Goal: Task Accomplishment & Management: Manage account settings

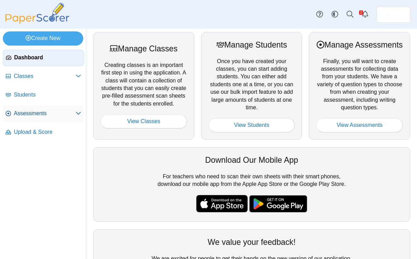
click at [36, 118] on link "Assessments" at bounding box center [43, 114] width 81 height 17
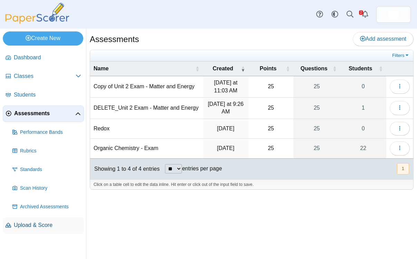
click at [30, 223] on span "Upload & Score" at bounding box center [47, 225] width 67 height 8
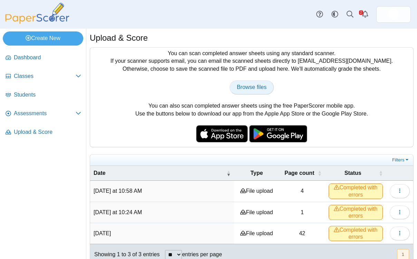
click at [261, 87] on span "Browse files" at bounding box center [252, 87] width 30 height 6
click at [248, 86] on span "Browse files" at bounding box center [252, 87] width 30 height 6
type input "**********"
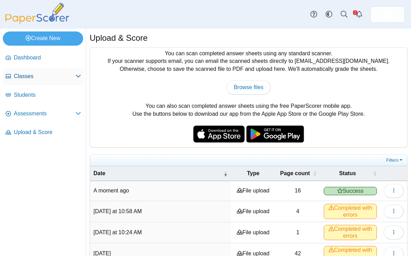
click at [26, 75] on span "Classes" at bounding box center [45, 76] width 62 height 8
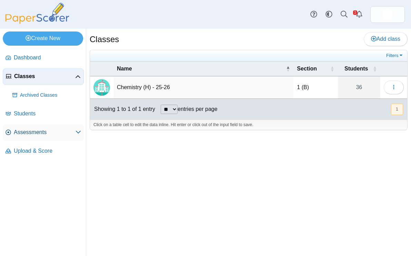
click at [30, 132] on span "Assessments" at bounding box center [45, 132] width 62 height 8
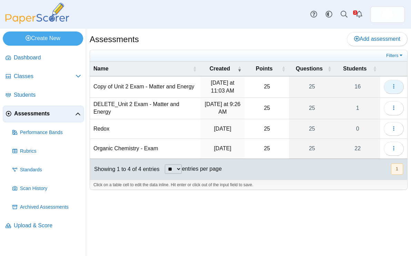
click at [394, 89] on icon "button" at bounding box center [394, 86] width 6 height 6
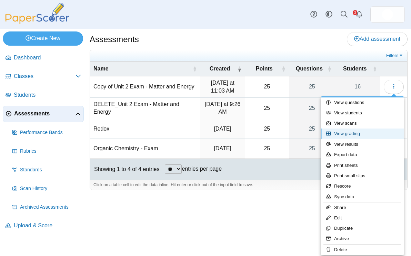
click at [354, 134] on link "View grading" at bounding box center [362, 133] width 83 height 10
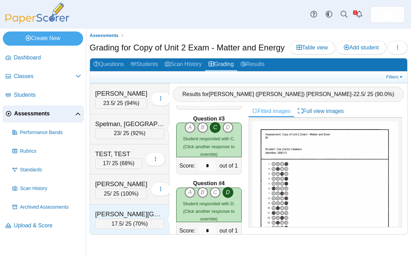
scroll to position [149, 0]
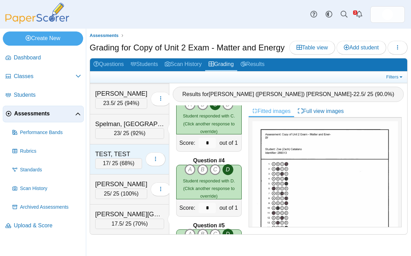
click at [124, 158] on div "TEST, TEST" at bounding box center [118, 153] width 47 height 9
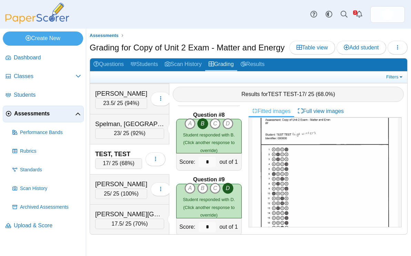
scroll to position [475, 0]
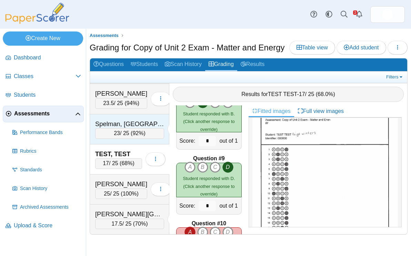
click at [143, 128] on div "Spelman, Madison" at bounding box center [129, 123] width 69 height 9
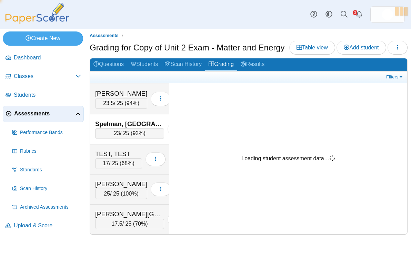
scroll to position [0, 0]
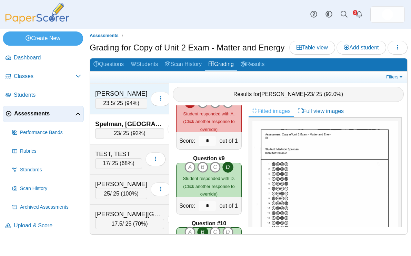
click at [141, 98] on div "Sacco, Isabella" at bounding box center [121, 93] width 52 height 9
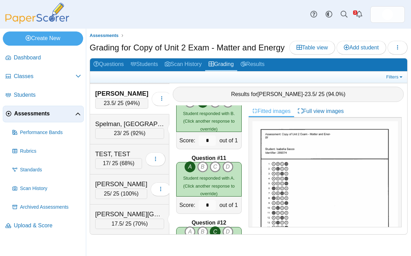
scroll to position [812, 0]
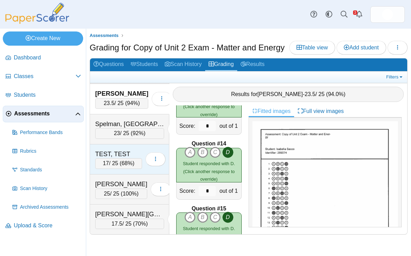
click at [136, 158] on div "TEST, TEST" at bounding box center [118, 153] width 47 height 9
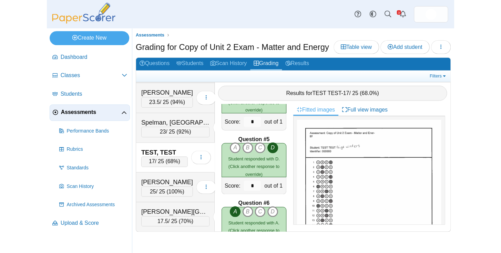
scroll to position [0, 0]
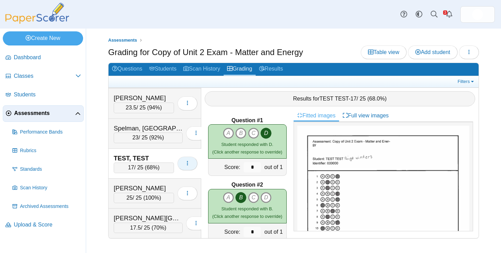
click at [184, 161] on button "button" at bounding box center [188, 164] width 20 height 14
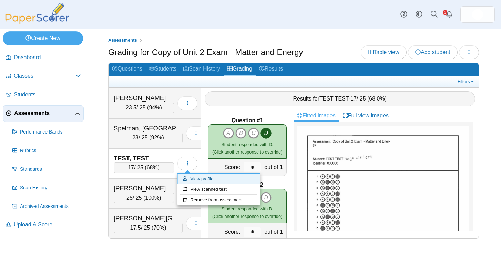
click at [202, 180] on link "View profile" at bounding box center [219, 179] width 83 height 10
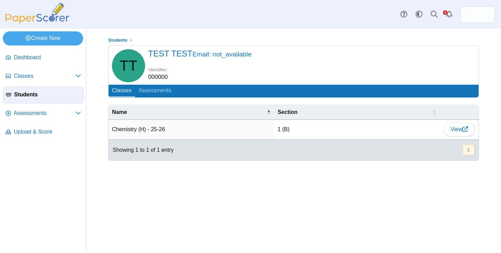
click at [163, 77] on dd "000000" at bounding box center [158, 77] width 20 height 8
click at [65, 97] on span "Students" at bounding box center [47, 95] width 67 height 8
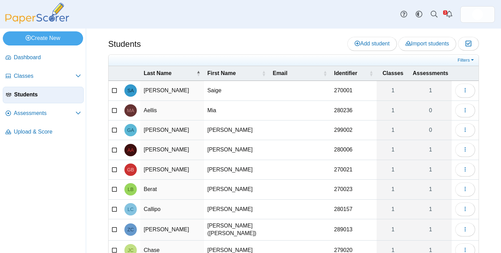
scroll to position [64, 0]
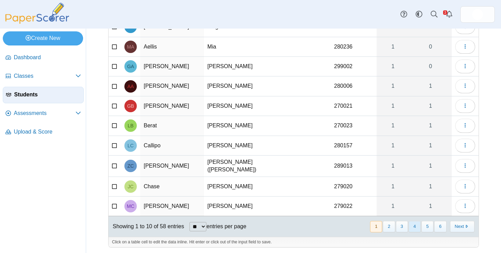
click at [416, 226] on button "4" at bounding box center [415, 226] width 12 height 11
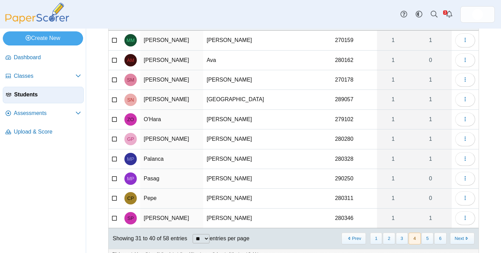
scroll to position [54, 0]
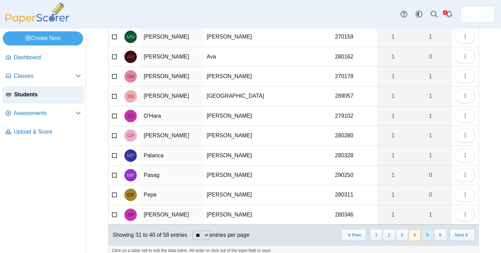
click at [425, 234] on button "5" at bounding box center [428, 235] width 12 height 11
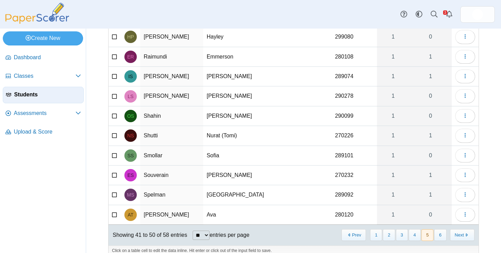
scroll to position [64, 0]
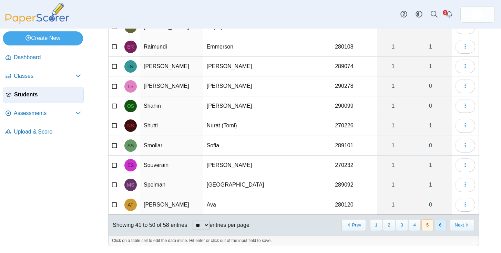
click at [441, 228] on button "6" at bounding box center [441, 225] width 12 height 11
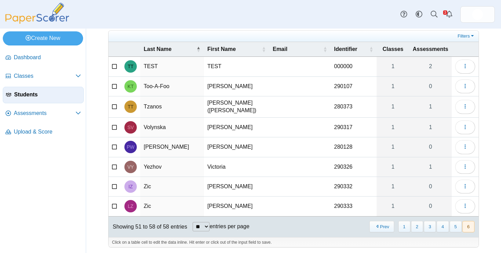
scroll to position [0, 0]
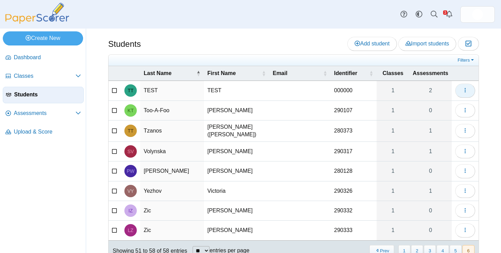
click at [458, 93] on button "button" at bounding box center [466, 91] width 20 height 14
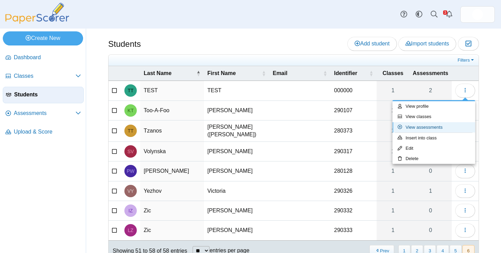
click at [424, 129] on link "View assessments" at bounding box center [434, 127] width 83 height 10
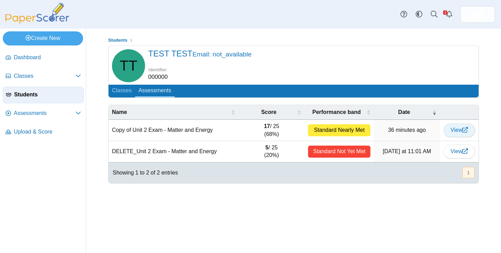
click at [467, 134] on link "View" at bounding box center [460, 130] width 32 height 14
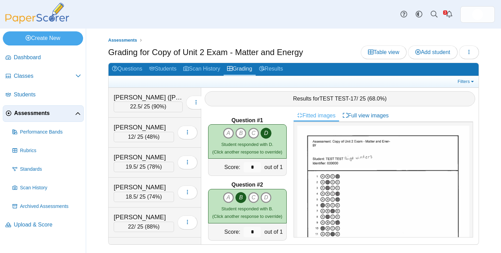
click at [352, 95] on div "Results for TEST TEST - 17 / 25 ( 68.0% )" at bounding box center [340, 98] width 271 height 15
click at [356, 99] on span "17" at bounding box center [354, 99] width 6 height 6
click at [358, 97] on div "Results for TEST TEST - 17 / 25 ( 68.0% )" at bounding box center [340, 98] width 271 height 15
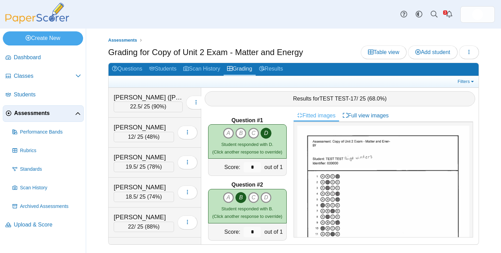
click at [358, 97] on div "Results for TEST TEST - 17 / 25 ( 68.0% )" at bounding box center [340, 98] width 271 height 15
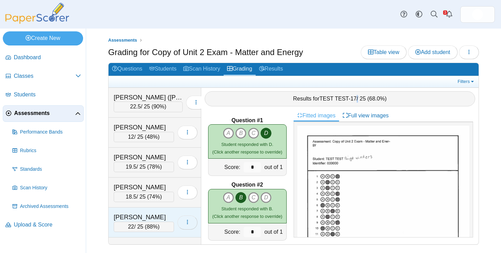
scroll to position [323, 0]
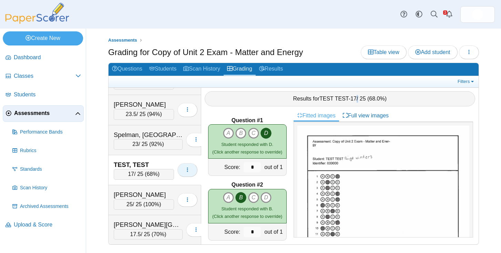
click at [186, 167] on icon "button" at bounding box center [188, 170] width 6 height 6
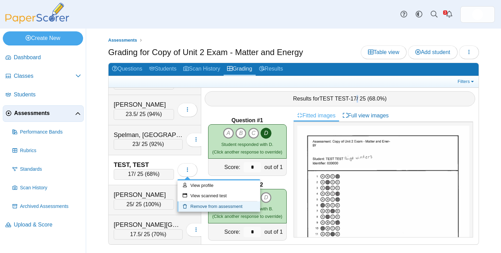
click at [202, 207] on link "Remove from assessment" at bounding box center [219, 207] width 83 height 10
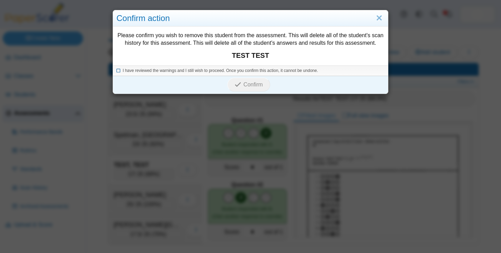
click at [118, 71] on icon at bounding box center [119, 70] width 4 height 4
click at [379, 18] on link "Close" at bounding box center [379, 18] width 11 height 12
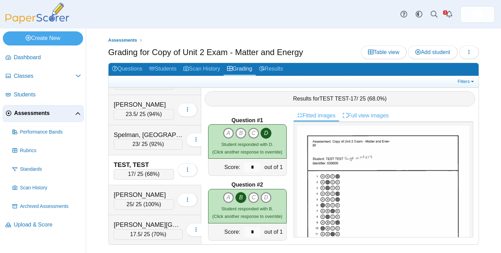
click at [355, 117] on link "Full view images" at bounding box center [365, 116] width 53 height 12
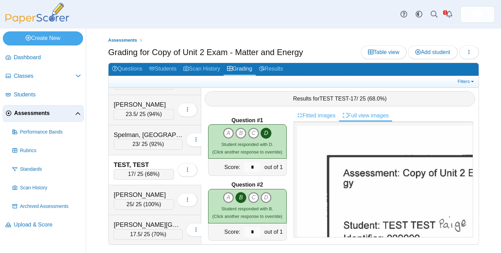
click at [326, 115] on link "Fitted images" at bounding box center [317, 116] width 46 height 12
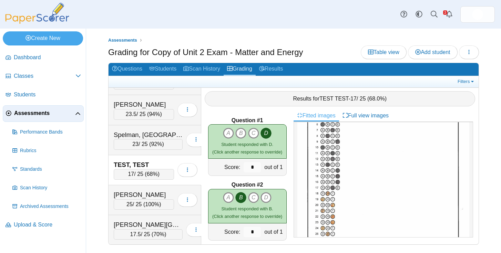
scroll to position [117, 0]
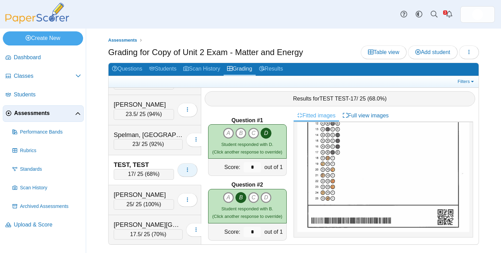
click at [193, 169] on button "button" at bounding box center [188, 170] width 20 height 14
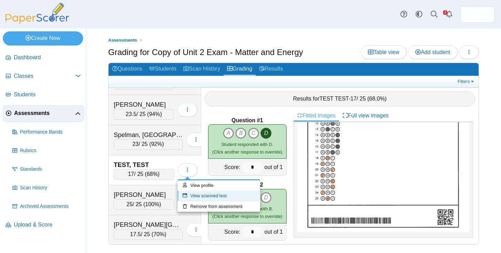
click at [206, 194] on link "View scanned test" at bounding box center [219, 196] width 83 height 10
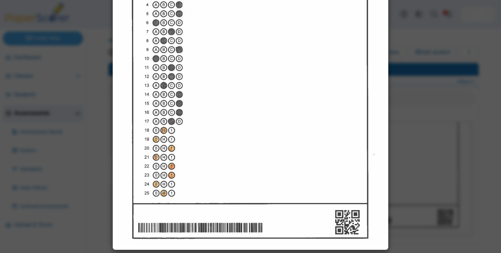
scroll to position [0, 0]
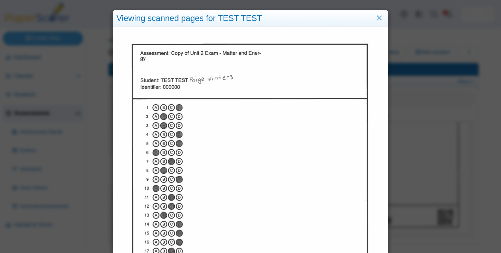
click at [177, 83] on img at bounding box center [251, 202] width 268 height 347
click at [378, 16] on link "Close" at bounding box center [379, 18] width 11 height 12
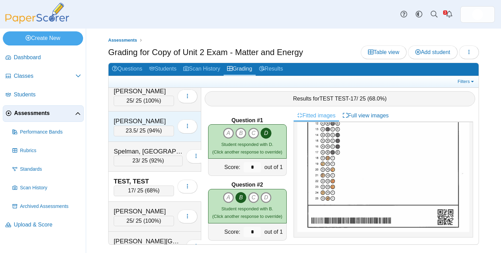
scroll to position [323, 0]
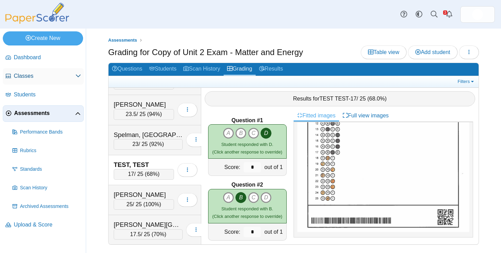
click at [36, 78] on span "Classes" at bounding box center [45, 76] width 62 height 8
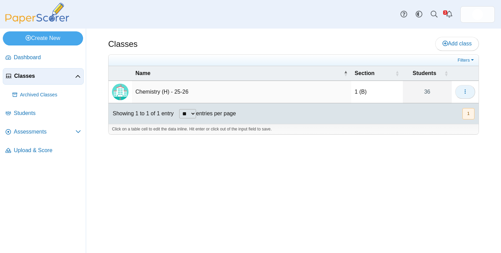
click at [471, 96] on button "button" at bounding box center [466, 92] width 20 height 14
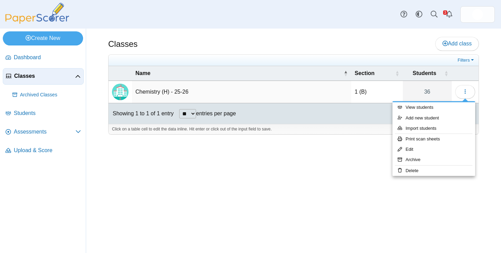
click at [216, 96] on td "Chemistry (H) - 25-26" at bounding box center [241, 92] width 219 height 22
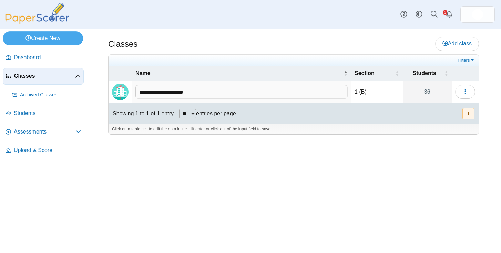
click at [122, 89] on img "Locally created class" at bounding box center [120, 92] width 17 height 17
click at [434, 88] on link "36" at bounding box center [427, 92] width 49 height 22
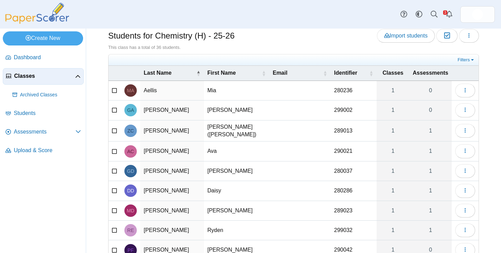
scroll to position [80, 0]
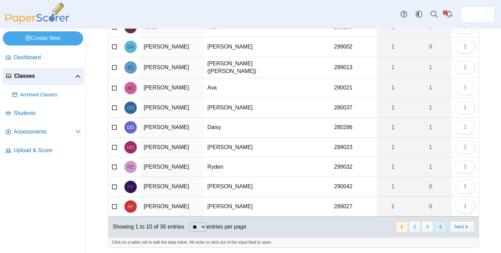
click at [444, 222] on button "4" at bounding box center [441, 227] width 12 height 11
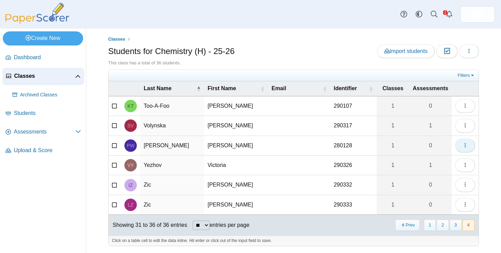
click at [463, 149] on span "button" at bounding box center [466, 146] width 6 height 6
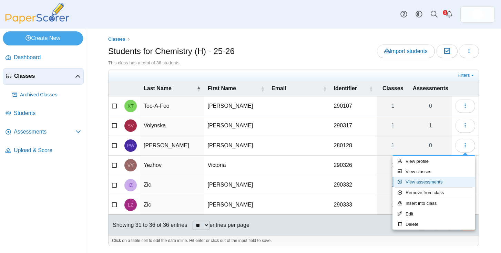
click at [434, 186] on link "View assessments" at bounding box center [434, 182] width 83 height 10
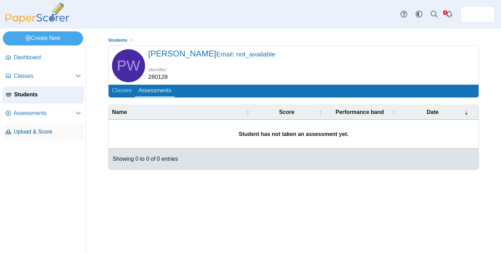
click at [54, 135] on span "Upload & Score" at bounding box center [47, 132] width 67 height 8
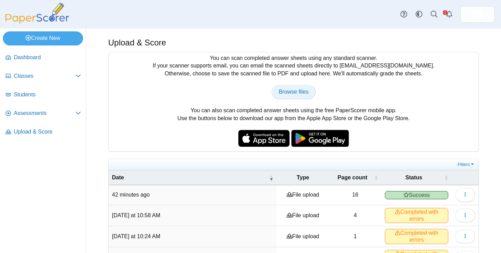
click at [296, 91] on span "Browse files" at bounding box center [294, 92] width 30 height 6
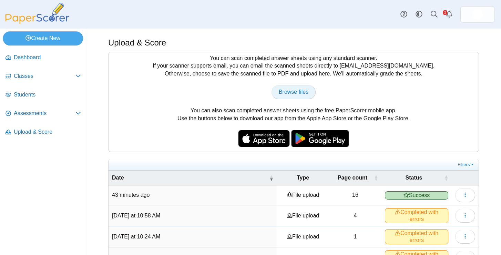
click at [283, 97] on link "Browse files" at bounding box center [294, 92] width 44 height 14
type input "**********"
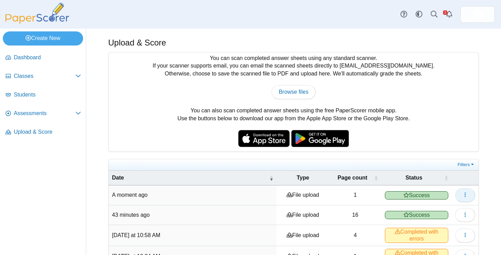
click at [465, 192] on icon "button" at bounding box center [466, 195] width 6 height 6
click at [448, 209] on link "View scanned pages" at bounding box center [434, 211] width 83 height 10
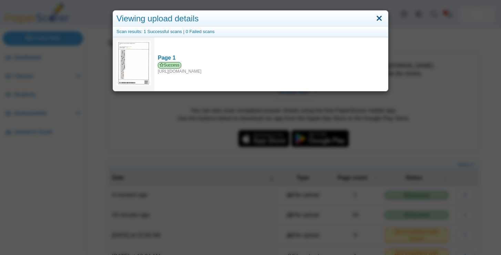
click at [379, 18] on link "Close" at bounding box center [379, 19] width 11 height 12
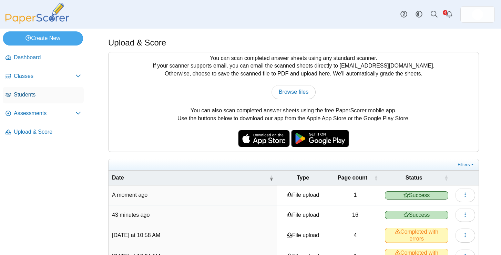
click at [26, 94] on span "Students" at bounding box center [47, 95] width 67 height 8
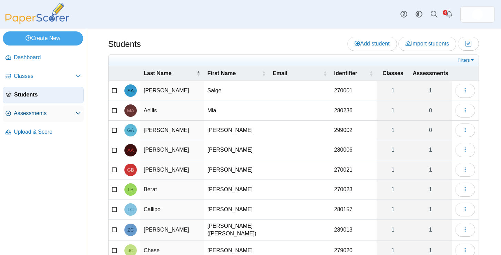
click at [29, 113] on span "Assessments" at bounding box center [45, 114] width 62 height 8
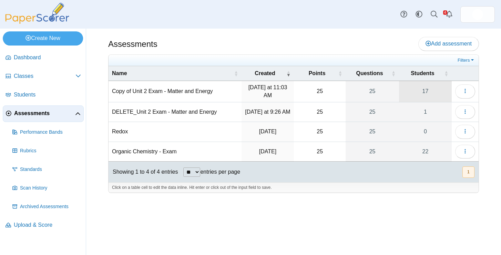
click at [427, 93] on link "17" at bounding box center [425, 91] width 53 height 21
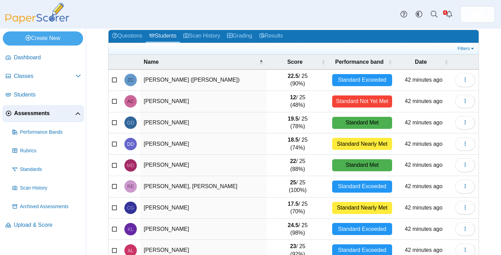
scroll to position [90, 0]
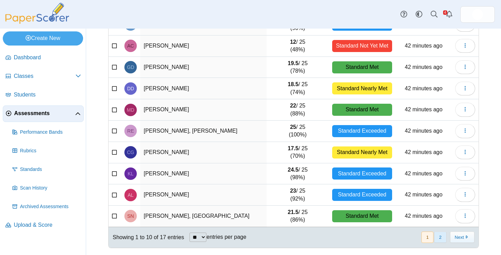
click at [444, 239] on button "2" at bounding box center [441, 237] width 12 height 11
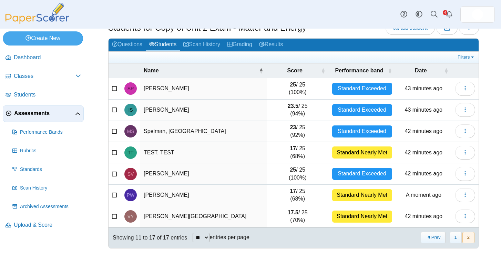
scroll to position [26, 0]
drag, startPoint x: 334, startPoint y: 197, endPoint x: 390, endPoint y: 199, distance: 56.2
click at [390, 199] on div "Standard Nearly Met" at bounding box center [362, 195] width 60 height 12
click at [464, 198] on span "button" at bounding box center [466, 195] width 6 height 6
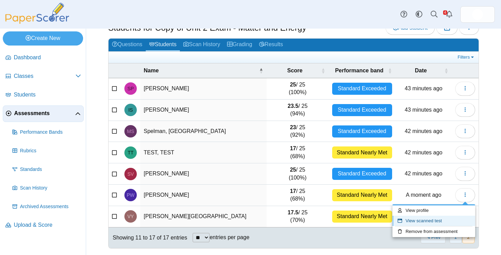
click at [438, 220] on link "View scanned test" at bounding box center [434, 221] width 83 height 10
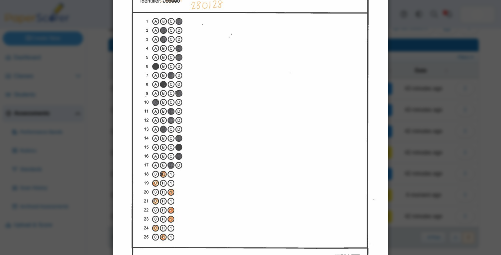
scroll to position [0, 0]
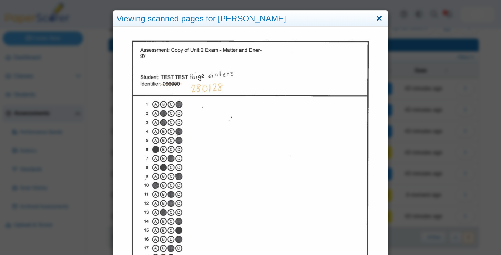
click at [377, 17] on link "Close" at bounding box center [379, 19] width 11 height 12
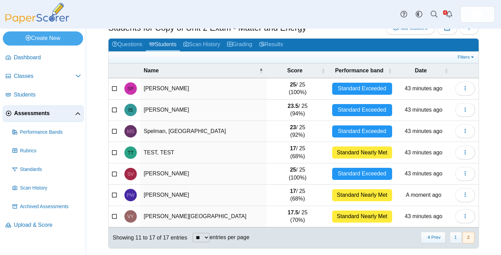
click at [474, 52] on div "Filters Show only: Loading…" at bounding box center [294, 57] width 370 height 11
click at [473, 54] on link "Filters" at bounding box center [466, 57] width 21 height 7
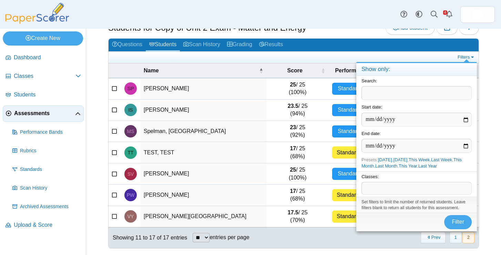
click at [486, 136] on div "Assessments Students for Copy of Unit 2 Exam - Matter and Energy Add student Mo…" at bounding box center [293, 117] width 415 height 227
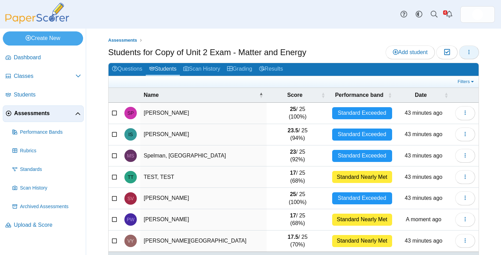
click at [467, 56] on button "button" at bounding box center [469, 53] width 20 height 14
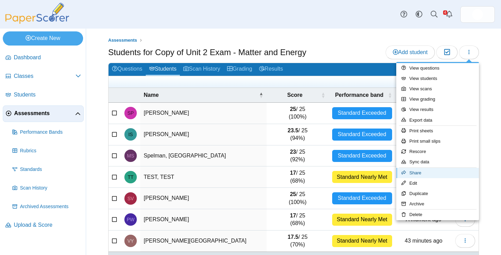
click at [425, 173] on link "Share" at bounding box center [438, 173] width 83 height 10
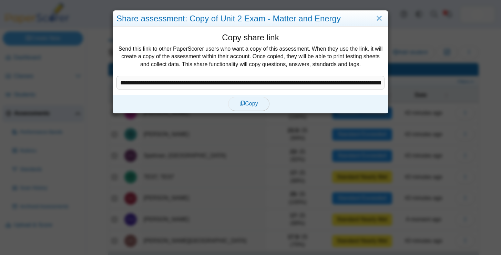
click at [257, 107] on button "Copy" at bounding box center [248, 104] width 41 height 14
type textarea "**********"
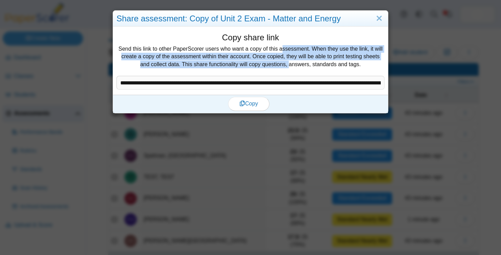
drag, startPoint x: 234, startPoint y: 46, endPoint x: 242, endPoint y: 61, distance: 17.1
click at [242, 61] on div "Copy share link Send this link to other PaperScorer users who want a copy of th…" at bounding box center [251, 54] width 268 height 44
click at [241, 61] on div "Copy share link Send this link to other PaperScorer users who want a copy of th…" at bounding box center [251, 54] width 268 height 44
drag, startPoint x: 234, startPoint y: 51, endPoint x: 241, endPoint y: 69, distance: 19.5
click at [241, 69] on div "Copy share link Send this link to other PaperScorer users who want a copy of th…" at bounding box center [251, 54] width 268 height 44
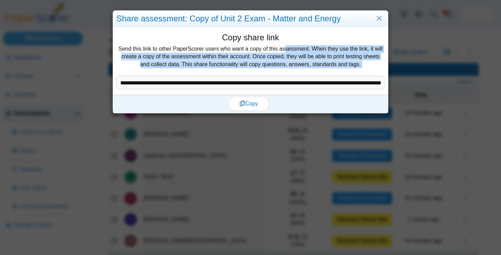
click at [241, 69] on div "Copy share link Send this link to other PaperScorer users who want a copy of th…" at bounding box center [251, 54] width 268 height 44
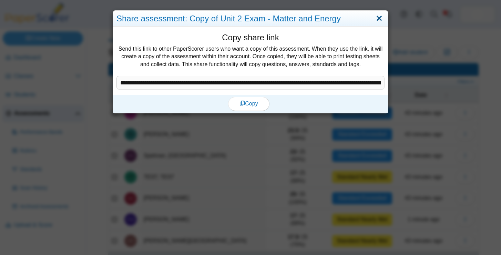
click at [377, 19] on link "Close" at bounding box center [379, 19] width 11 height 12
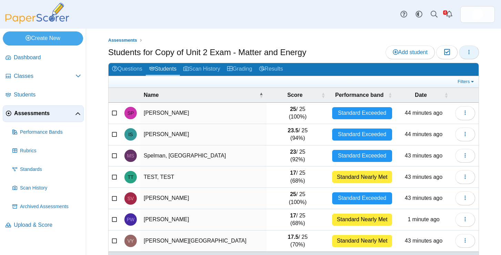
click at [472, 50] on icon "button" at bounding box center [470, 52] width 6 height 6
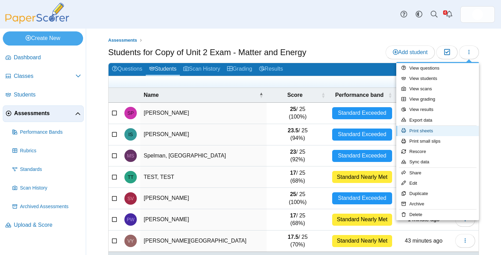
click at [425, 135] on link "Print sheets" at bounding box center [438, 131] width 83 height 10
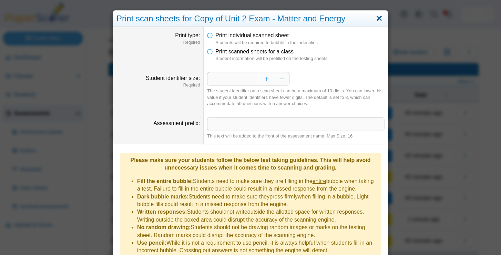
click at [380, 16] on link "Close" at bounding box center [379, 19] width 11 height 12
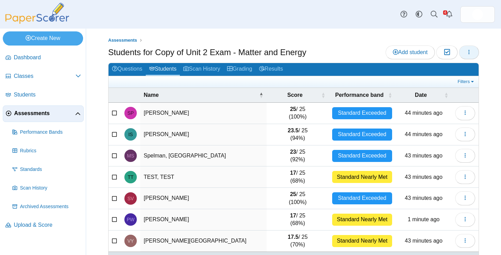
click at [473, 46] on button "button" at bounding box center [469, 53] width 20 height 14
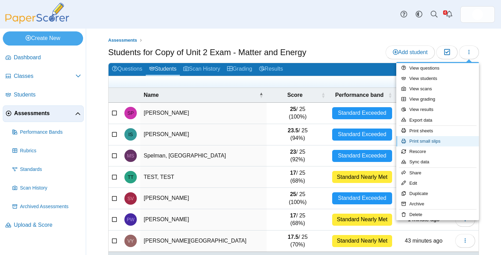
click at [423, 144] on link "Print small slips" at bounding box center [438, 141] width 83 height 10
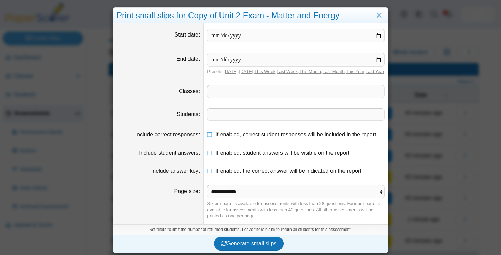
scroll to position [11, 0]
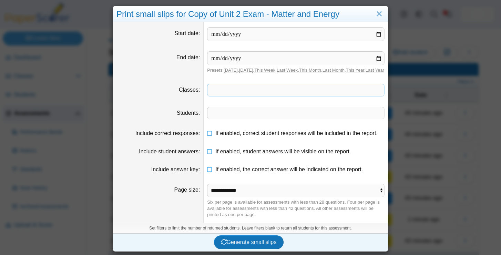
click at [226, 87] on span at bounding box center [296, 90] width 177 height 12
click at [236, 31] on input "date" at bounding box center [296, 34] width 178 height 14
click at [380, 28] on input "date" at bounding box center [296, 34] width 178 height 14
type input "**********"
click at [381, 51] on input "date" at bounding box center [296, 58] width 178 height 14
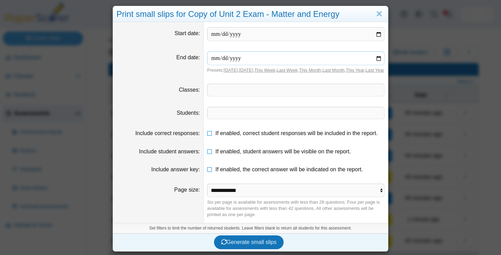
type input "**********"
click at [219, 90] on span at bounding box center [296, 90] width 177 height 12
click at [236, 114] on span at bounding box center [296, 113] width 177 height 12
click at [182, 137] on div "Include correct responses" at bounding box center [158, 134] width 83 height 8
click at [229, 243] on span "Generate small slips" at bounding box center [249, 242] width 56 height 6
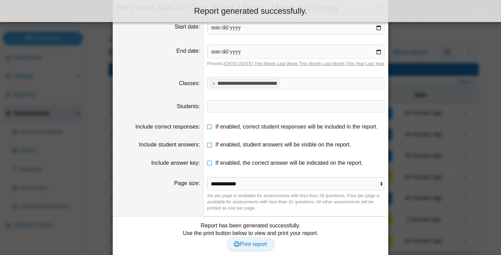
click at [246, 247] on span "Print report" at bounding box center [250, 244] width 33 height 6
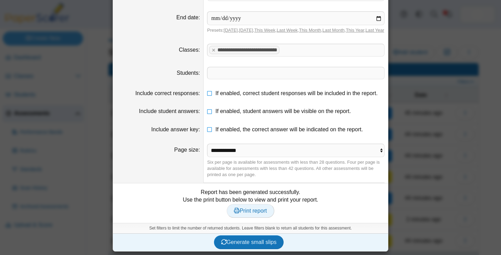
scroll to position [51, 0]
click at [255, 216] on link "Print report" at bounding box center [250, 211] width 47 height 14
click at [423, 178] on div "**********" at bounding box center [250, 127] width 501 height 255
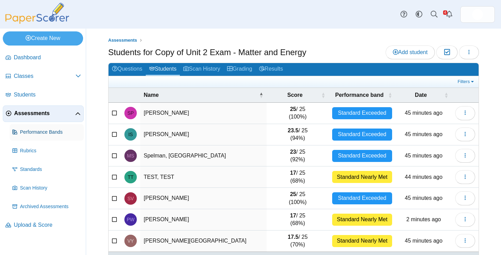
click at [56, 133] on span "Performance Bands" at bounding box center [50, 132] width 61 height 7
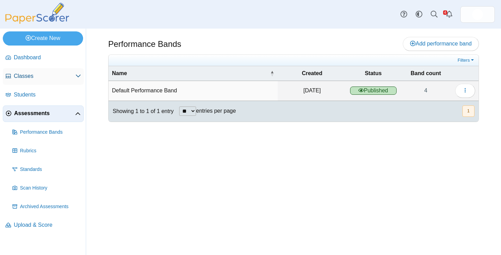
click at [76, 78] on icon at bounding box center [79, 76] width 6 height 6
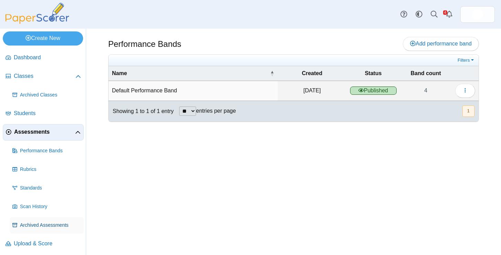
scroll to position [2, 0]
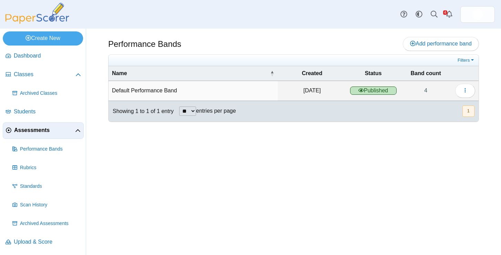
click at [56, 129] on span "Assessments" at bounding box center [44, 131] width 61 height 8
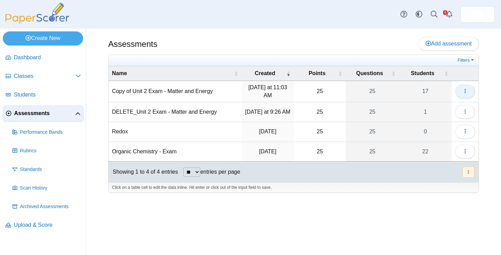
click at [471, 89] on button "button" at bounding box center [466, 91] width 20 height 14
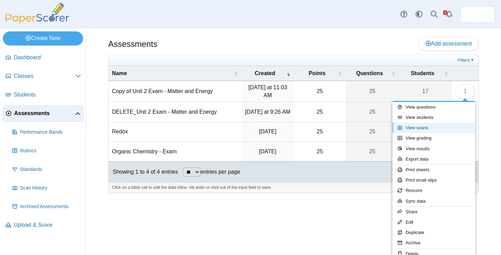
click at [425, 130] on link "View scans" at bounding box center [434, 128] width 83 height 10
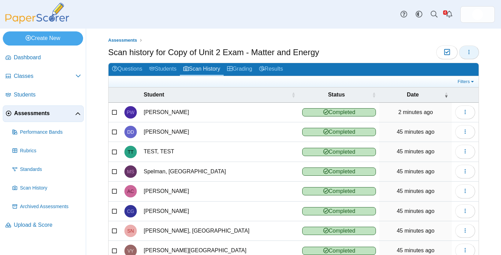
click at [471, 48] on button "button" at bounding box center [469, 53] width 20 height 14
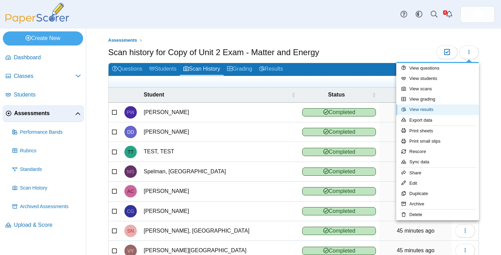
click at [434, 108] on link "View results" at bounding box center [438, 109] width 83 height 10
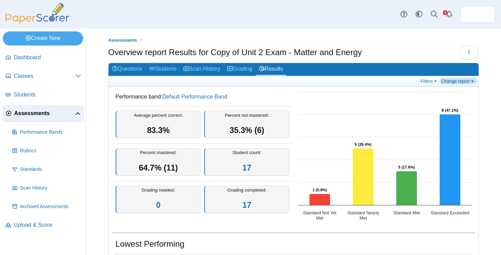
click at [463, 82] on link "Change report" at bounding box center [459, 81] width 38 height 6
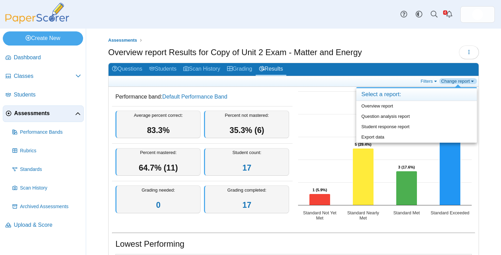
click at [463, 82] on link "Change report" at bounding box center [459, 81] width 38 height 6
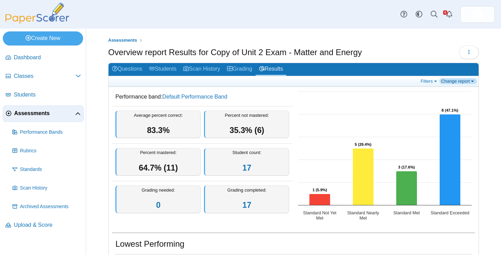
click at [463, 82] on link "Change report" at bounding box center [459, 81] width 38 height 6
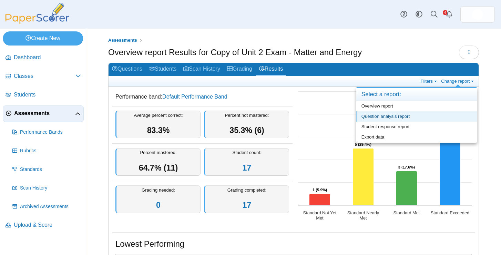
click at [413, 113] on link "Question analysis report" at bounding box center [417, 116] width 121 height 10
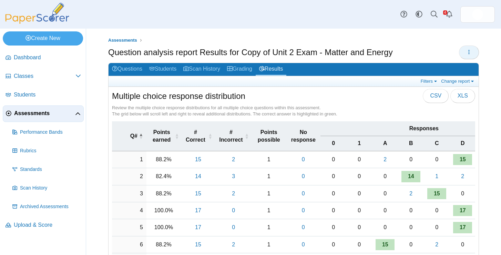
click at [474, 54] on button "button" at bounding box center [469, 53] width 20 height 14
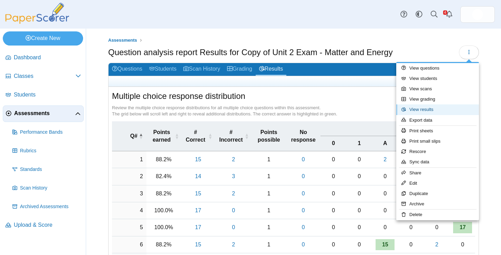
click at [430, 110] on link "View results" at bounding box center [438, 109] width 83 height 10
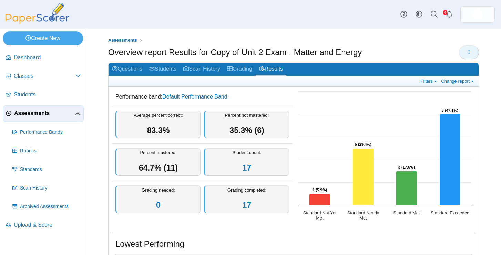
click at [472, 56] on button "button" at bounding box center [469, 53] width 20 height 14
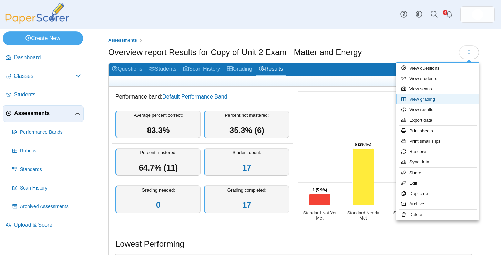
click at [432, 100] on link "View grading" at bounding box center [438, 99] width 83 height 10
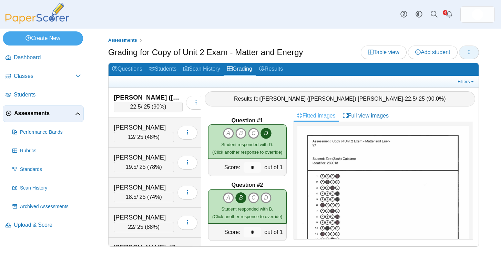
click at [473, 46] on button "button" at bounding box center [469, 53] width 20 height 14
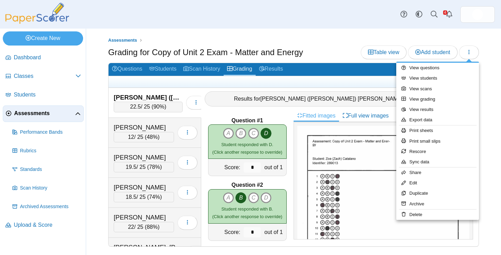
click at [332, 91] on div "Results for [PERSON_NAME] ([PERSON_NAME]) [PERSON_NAME] - 22.5 / 25 ( 90.0% )" at bounding box center [340, 98] width 271 height 15
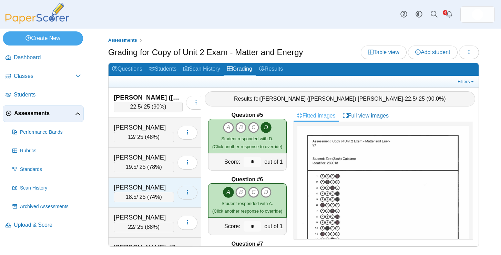
scroll to position [351, 0]
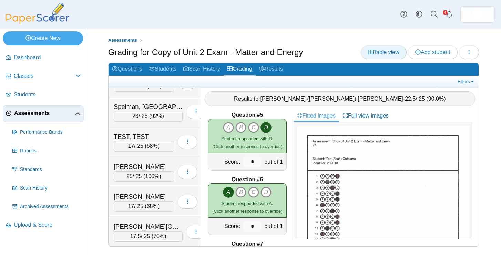
click at [384, 53] on span "Table view" at bounding box center [383, 52] width 31 height 6
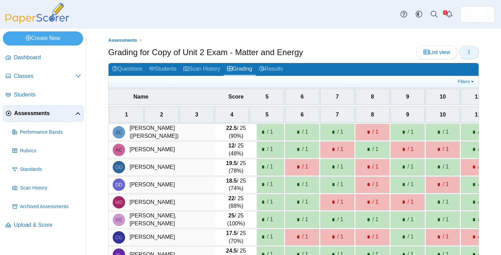
click at [471, 52] on icon "button" at bounding box center [470, 52] width 6 height 6
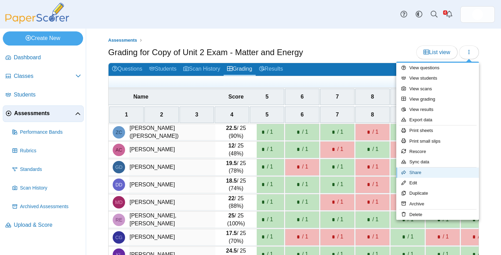
click at [426, 173] on link "Share" at bounding box center [438, 173] width 83 height 10
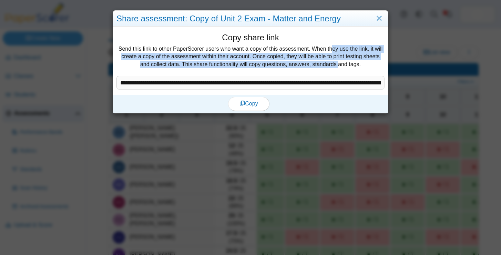
drag, startPoint x: 276, startPoint y: 47, endPoint x: 286, endPoint y: 64, distance: 20.0
click at [286, 64] on div "Copy share link Send this link to other PaperScorer users who want a copy of th…" at bounding box center [251, 54] width 268 height 44
click at [286, 54] on div "Copy share link Send this link to other PaperScorer users who want a copy of th…" at bounding box center [251, 54] width 268 height 44
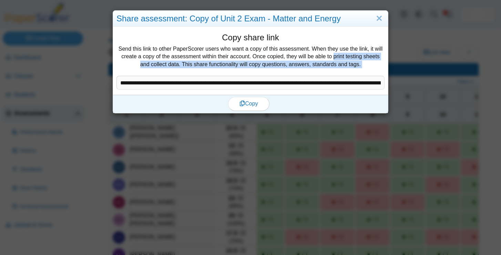
drag, startPoint x: 288, startPoint y: 57, endPoint x: 295, endPoint y: 71, distance: 15.7
click at [295, 71] on div "Copy share link Send this link to other PaperScorer users who want a copy of th…" at bounding box center [251, 54] width 268 height 44
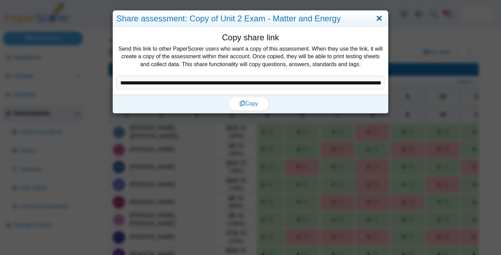
click at [380, 18] on link "Close" at bounding box center [379, 19] width 11 height 12
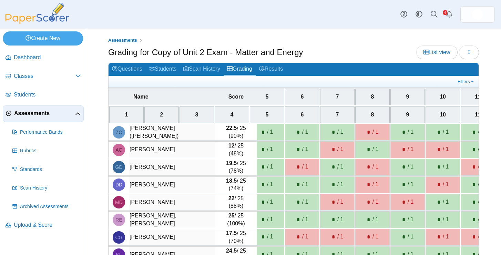
scroll to position [93, 0]
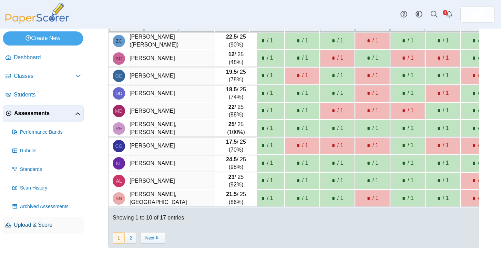
click at [43, 228] on span "Upload & Score" at bounding box center [47, 225] width 67 height 8
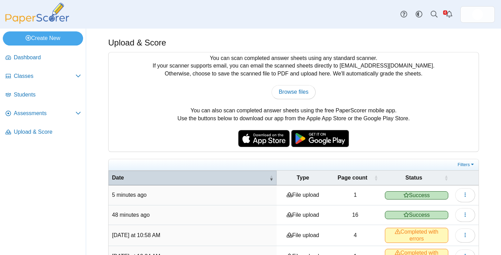
scroll to position [61, 0]
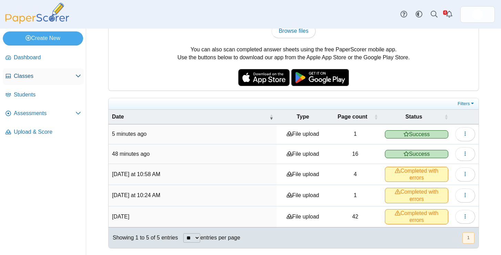
click at [39, 76] on span "Classes" at bounding box center [45, 76] width 62 height 8
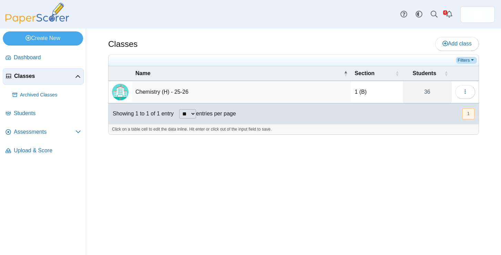
click at [472, 60] on link "Filters" at bounding box center [466, 60] width 21 height 7
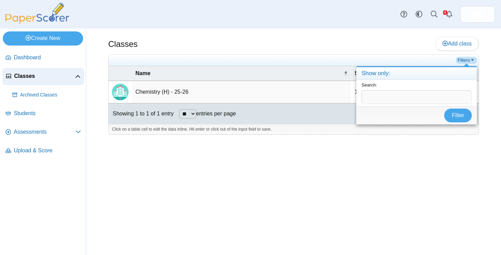
click at [472, 60] on link "Filters" at bounding box center [466, 60] width 21 height 7
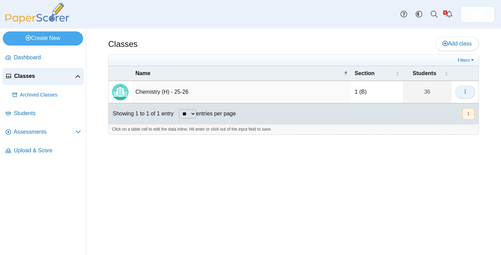
click at [468, 92] on icon "button" at bounding box center [466, 92] width 6 height 6
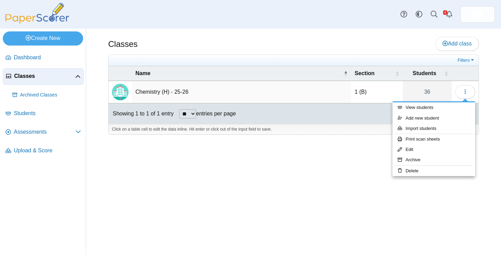
click at [297, 137] on div at bounding box center [293, 138] width 371 height 7
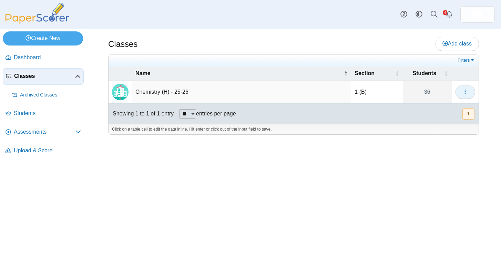
click at [465, 92] on icon "button" at bounding box center [466, 92] width 6 height 6
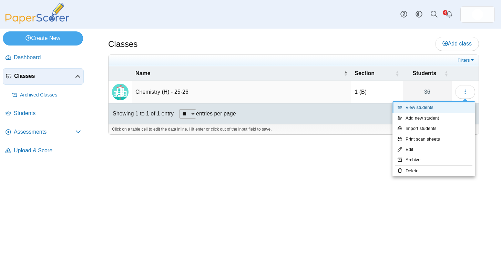
click at [428, 108] on link "View students" at bounding box center [434, 107] width 83 height 10
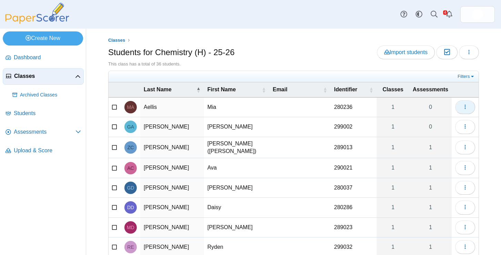
click at [469, 110] on button "button" at bounding box center [466, 107] width 20 height 14
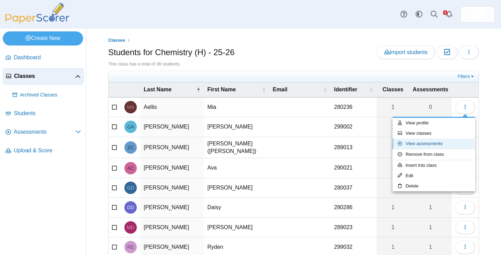
click at [436, 148] on link "View assessments" at bounding box center [434, 144] width 83 height 10
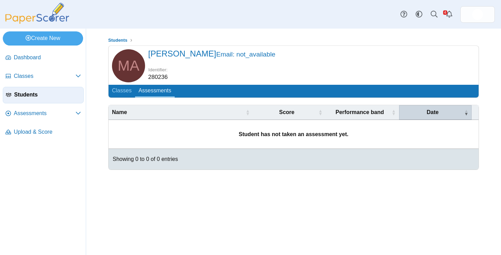
click at [470, 113] on th "Date" at bounding box center [435, 112] width 73 height 15
click at [126, 40] on span "Students" at bounding box center [117, 40] width 19 height 5
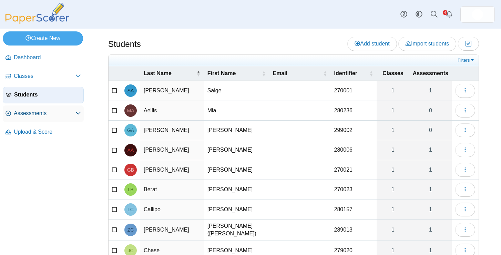
click at [54, 116] on span "Assessments" at bounding box center [45, 114] width 62 height 8
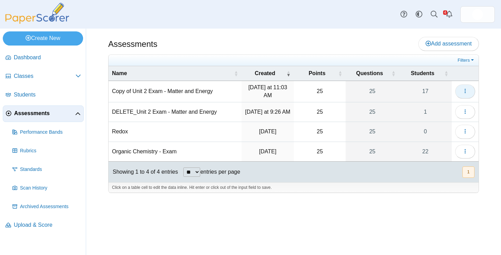
click at [466, 94] on span "button" at bounding box center [466, 91] width 6 height 6
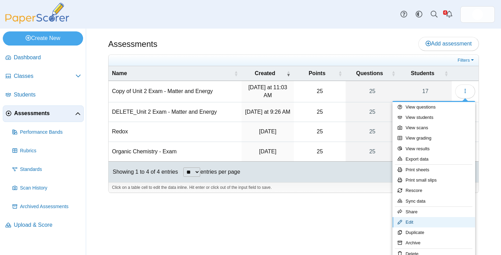
click at [413, 223] on link "Edit" at bounding box center [434, 222] width 83 height 10
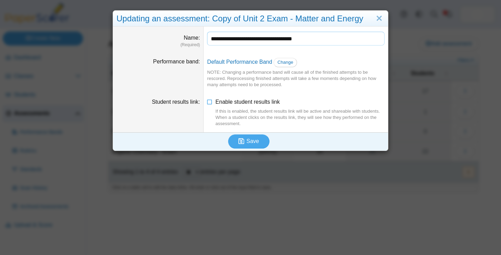
drag, startPoint x: 233, startPoint y: 40, endPoint x: 178, endPoint y: 39, distance: 55.2
click at [178, 39] on dl "**********" at bounding box center [250, 40] width 275 height 26
type input "**********"
click at [211, 101] on icon at bounding box center [210, 100] width 6 height 5
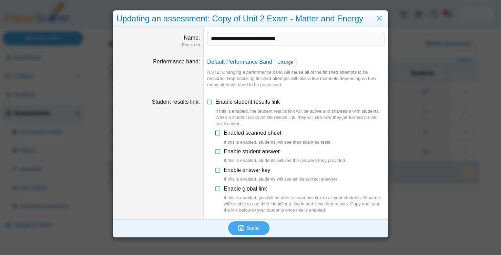
click at [217, 133] on icon at bounding box center [219, 131] width 6 height 5
click at [218, 151] on icon at bounding box center [219, 150] width 6 height 5
click at [218, 169] on icon at bounding box center [219, 169] width 6 height 5
click at [218, 187] on icon at bounding box center [219, 187] width 6 height 5
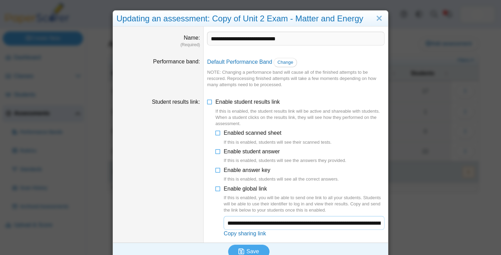
scroll to position [10, 0]
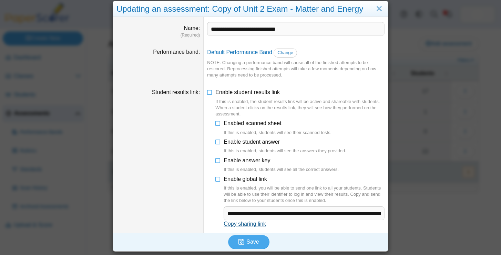
click at [241, 223] on link "Copy sharing link" at bounding box center [245, 224] width 42 height 6
type textarea "**********"
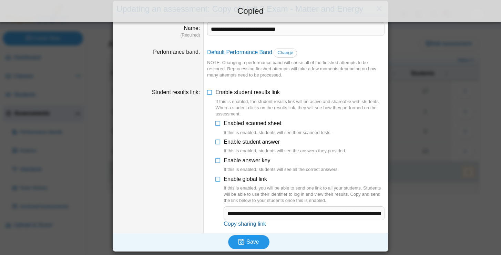
click at [245, 243] on icon "submit" at bounding box center [243, 242] width 8 height 8
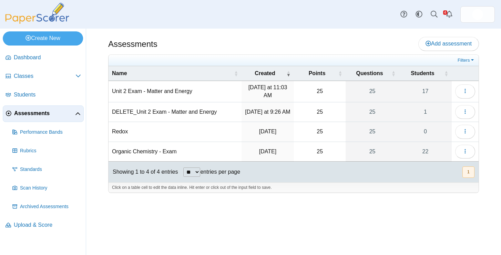
click at [97, 189] on div "Assessments Add assessment 25" at bounding box center [293, 142] width 415 height 227
